Goal: Transaction & Acquisition: Purchase product/service

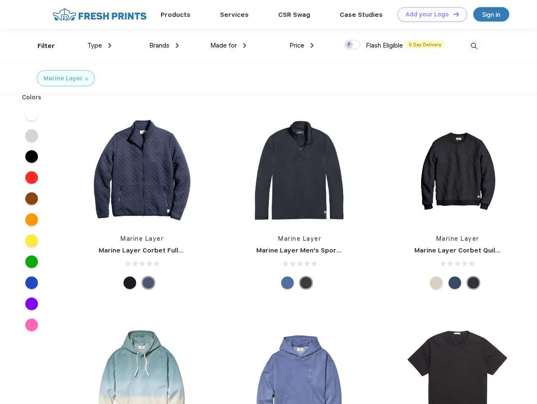
click at [429, 14] on link "Add your Logo Design Tool" at bounding box center [432, 14] width 70 height 15
click at [0, 0] on div "Design Tool" at bounding box center [0, 0] width 0 height 0
click at [452, 14] on link "Add your Logo Design Tool" at bounding box center [432, 14] width 70 height 15
click at [40, 46] on div "Filter" at bounding box center [45, 46] width 17 height 10
click at [99, 45] on span "Type" at bounding box center [94, 46] width 15 height 8
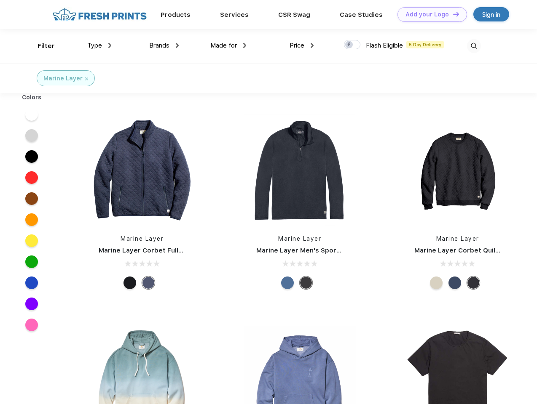
click at [164, 45] on span "Brands" at bounding box center [159, 46] width 20 height 8
click at [228, 45] on span "Made for" at bounding box center [223, 46] width 27 height 8
click at [302, 45] on span "Price" at bounding box center [296, 46] width 15 height 8
click at [352, 45] on div at bounding box center [352, 44] width 16 height 9
click at [349, 45] on input "checkbox" at bounding box center [346, 42] width 5 height 5
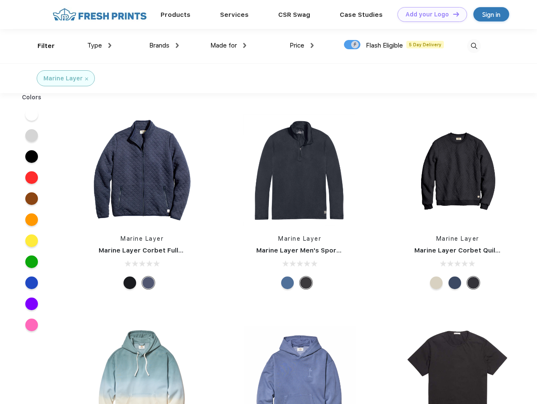
click at [474, 46] on img at bounding box center [474, 46] width 14 height 14
